Goal: Task Accomplishment & Management: Manage account settings

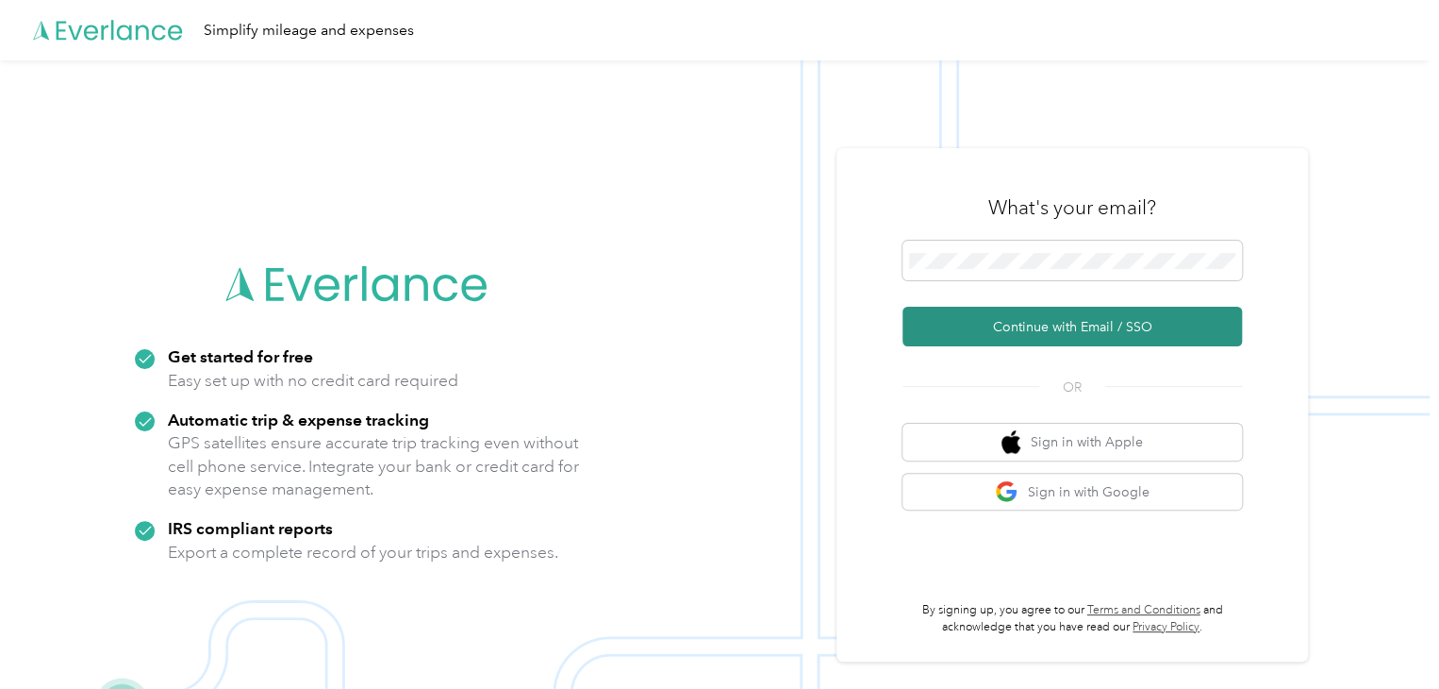
click at [975, 338] on button "Continue with Email / SSO" at bounding box center [1073, 327] width 340 height 40
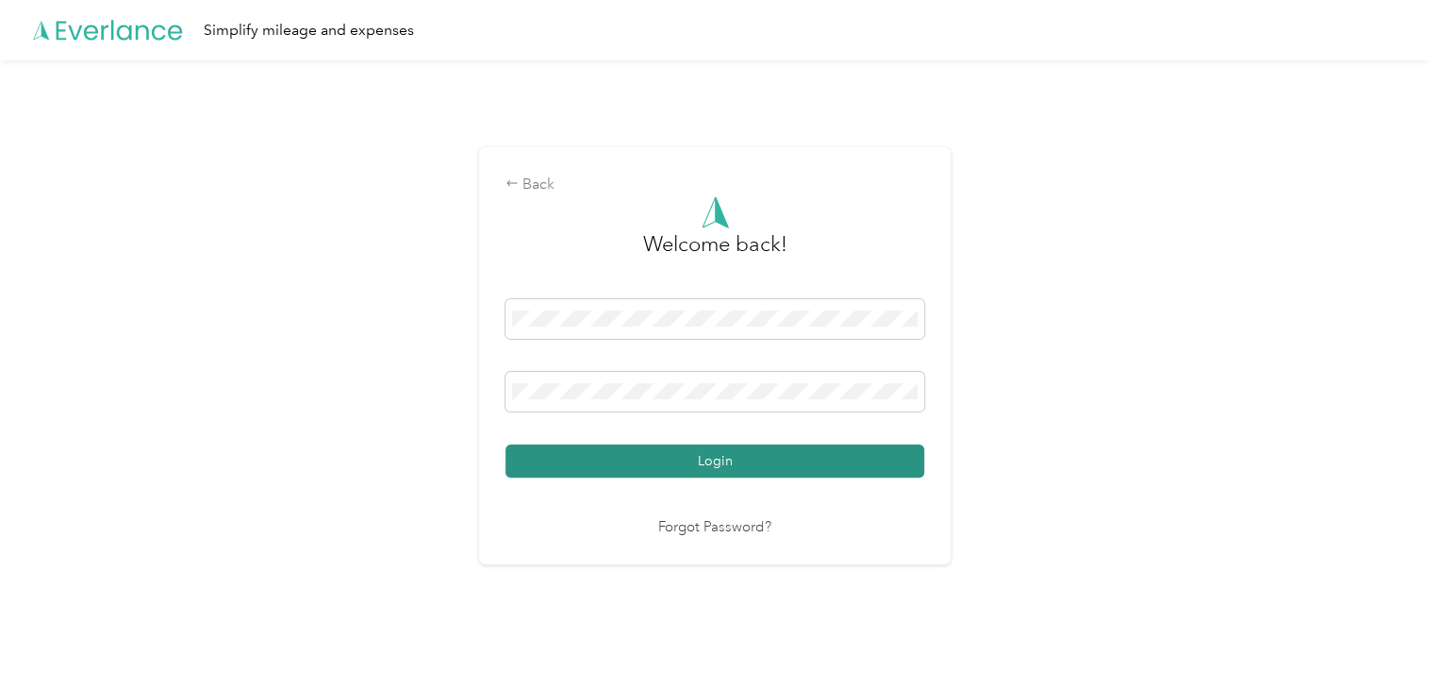
click at [645, 457] on button "Login" at bounding box center [715, 460] width 419 height 33
